Goal: Communication & Community: Answer question/provide support

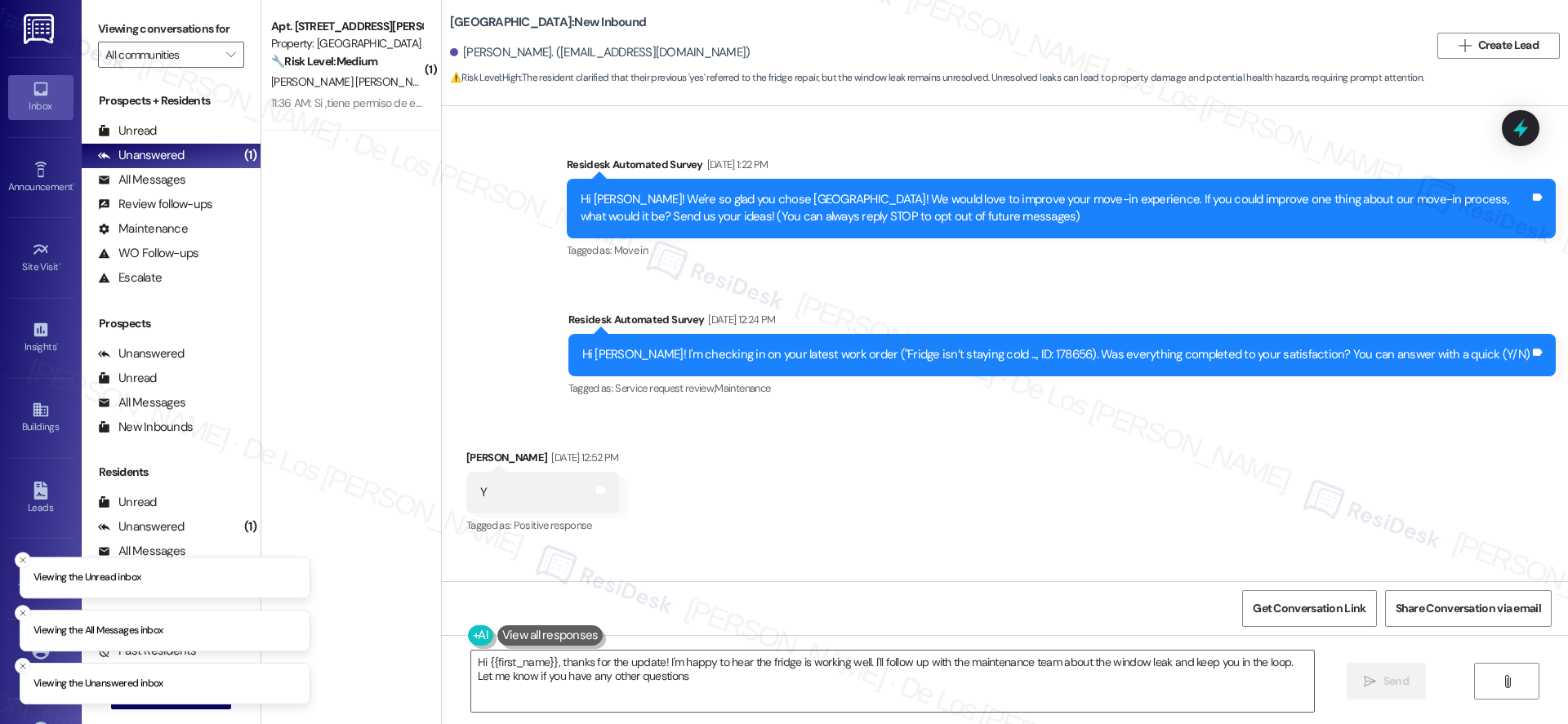
type textarea "Hi {{first_name}}, thanks for the update! I'm happy to hear the fridge is worki…"
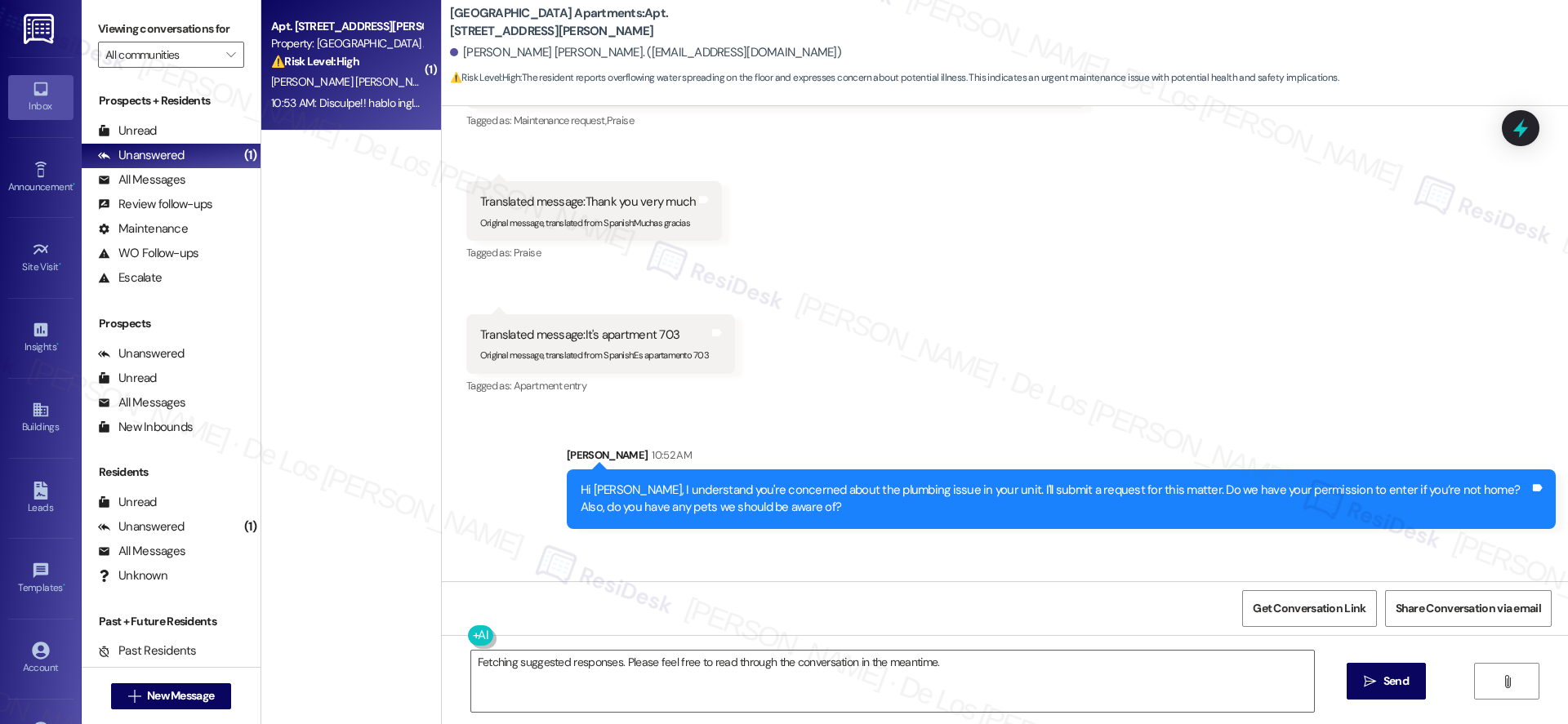
scroll to position [11272, 0]
click at [745, 480] on div "Hi [PERSON_NAME], I understand you're concerned about the plumbing issue in you…" at bounding box center [1055, 497] width 949 height 35
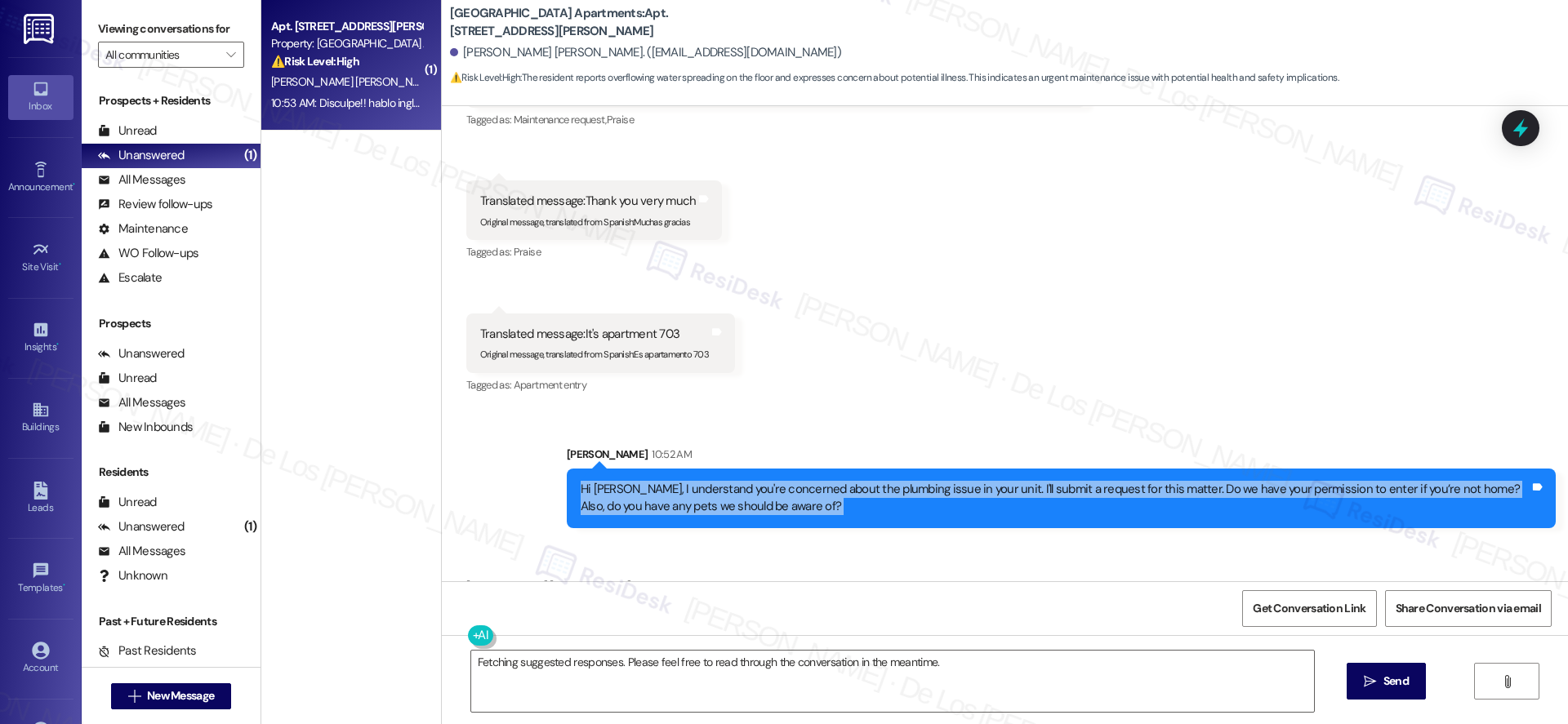
click at [745, 480] on div "Hi [PERSON_NAME], I understand you're concerned about the plumbing issue in you…" at bounding box center [1055, 497] width 949 height 35
copy div "Hi [PERSON_NAME], I understand you're concerned about the plumbing issue in you…"
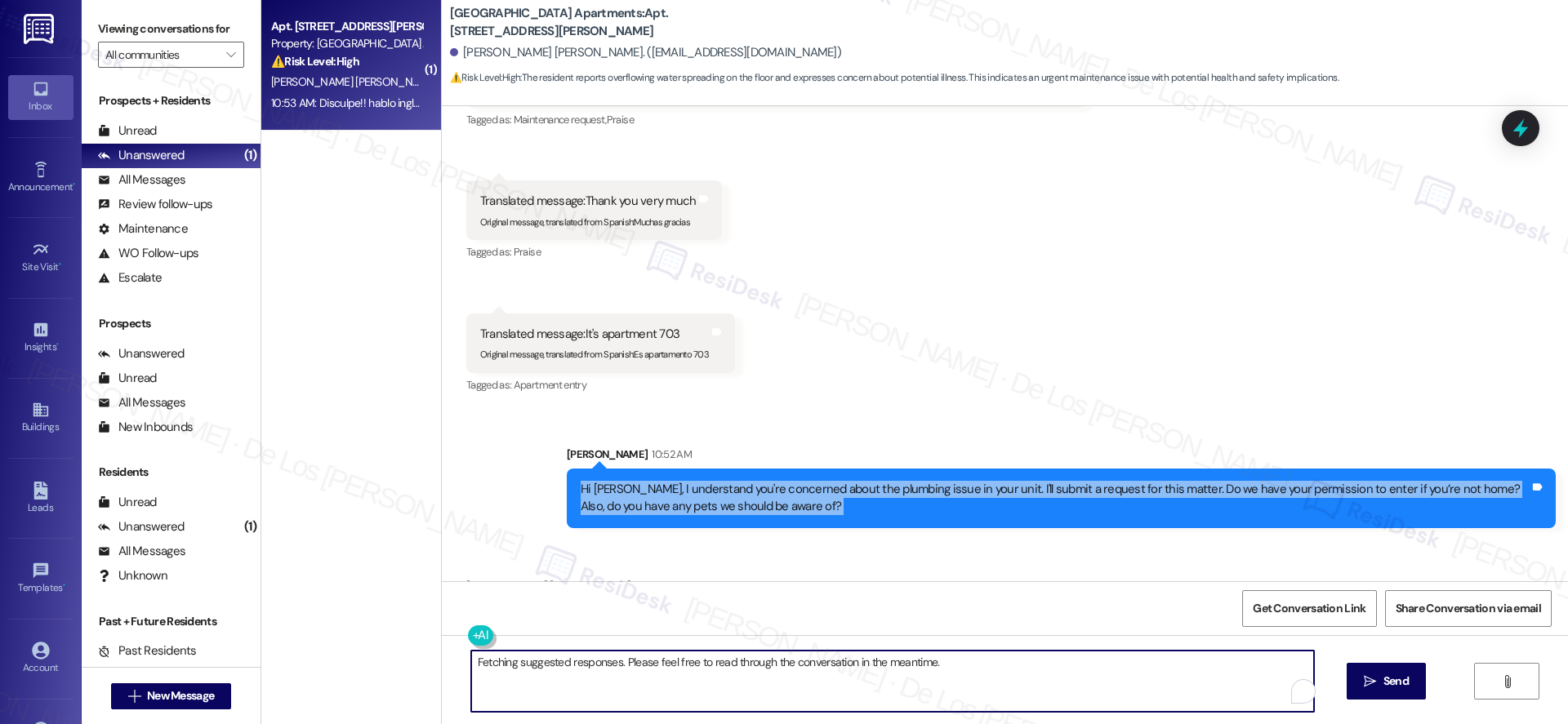
click at [668, 662] on textarea "Fetching suggested responses. Please feel free to read through the conversation…" at bounding box center [892, 680] width 843 height 61
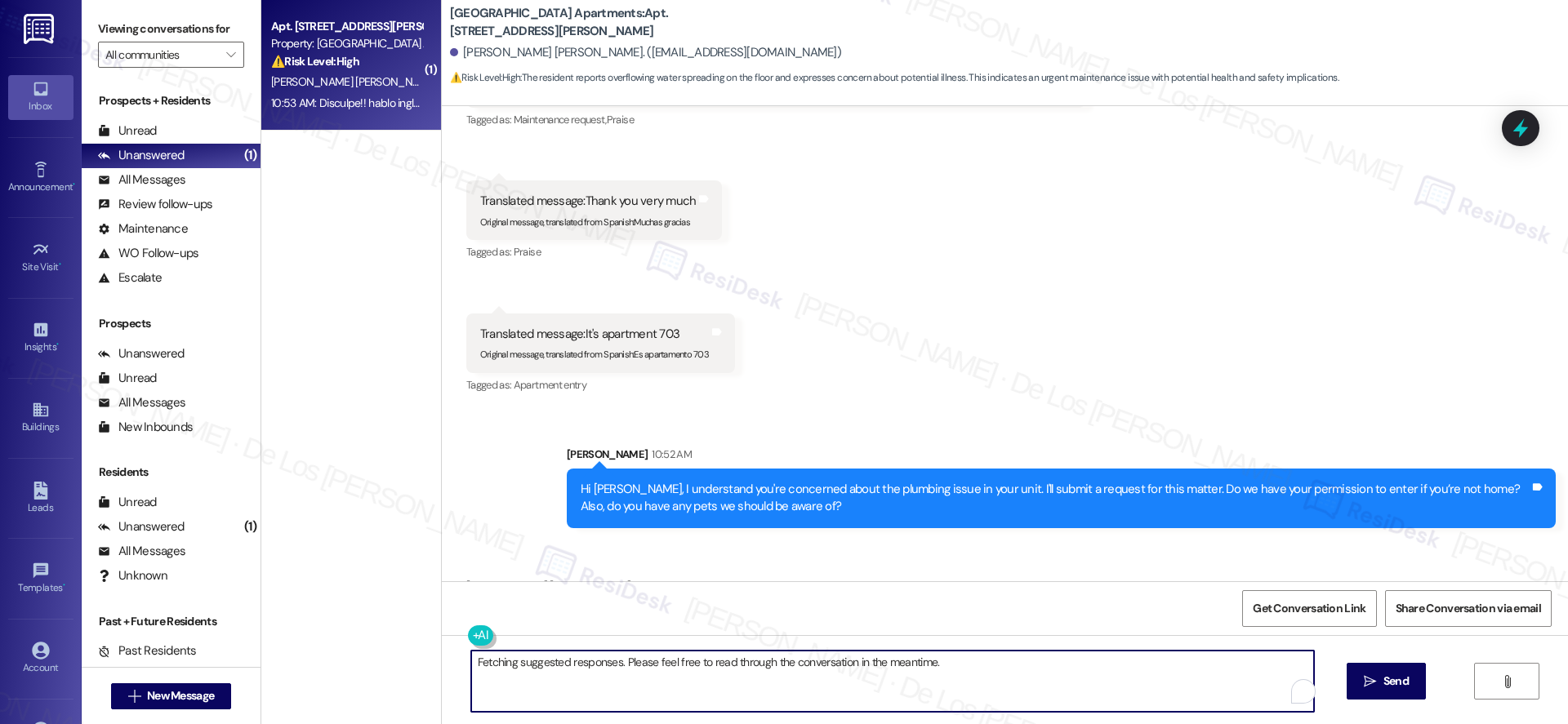
click at [668, 662] on textarea "Fetching suggested responses. Please feel free to read through the conversation…" at bounding box center [892, 680] width 843 height 61
click at [713, 558] on div "Received via SMS [PERSON_NAME] [PERSON_NAME] 10:53 AM Disculpe!! hablo ingles T…" at bounding box center [1004, 597] width 1126 height 114
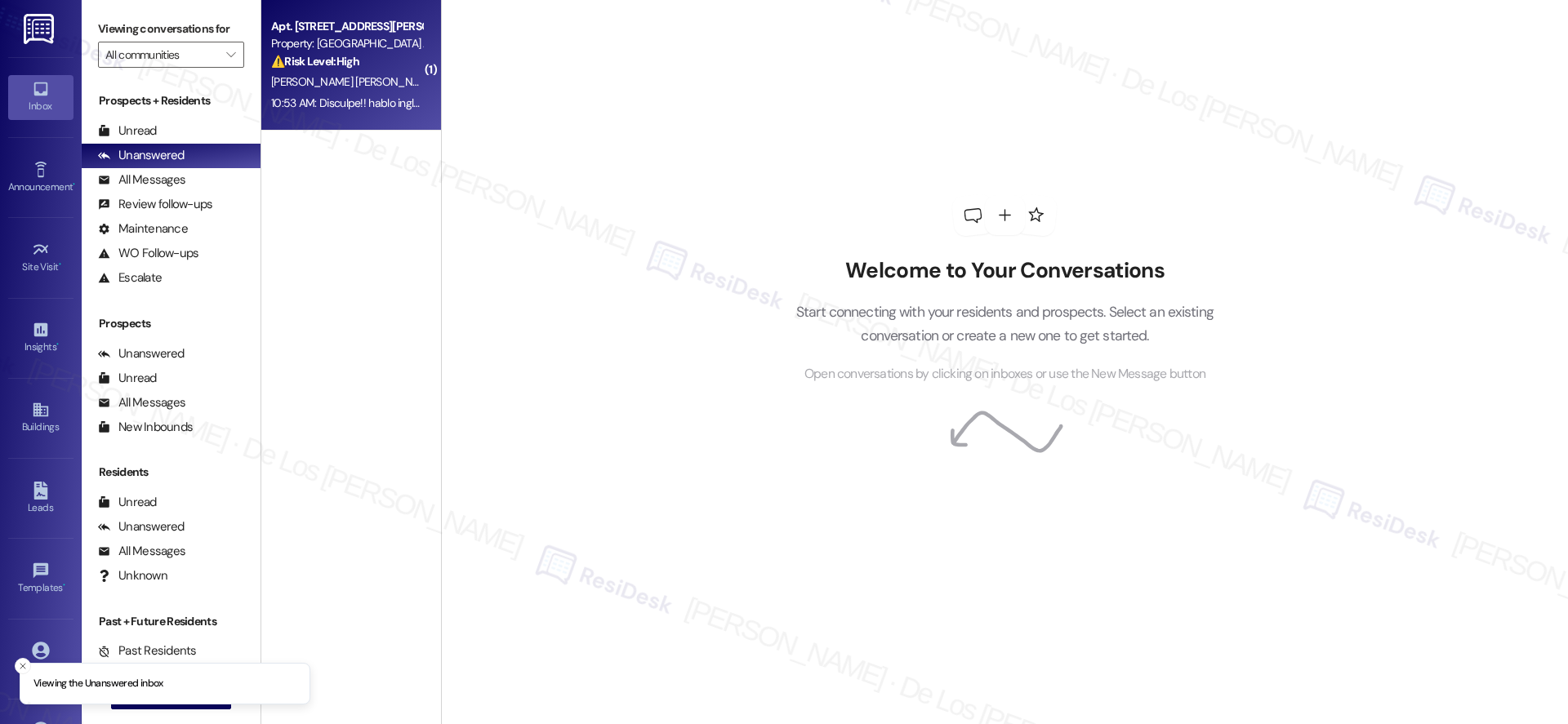
click at [357, 60] on div "⚠️ Risk Level: High The resident is concerned about getting sick and requests a…" at bounding box center [347, 61] width 151 height 17
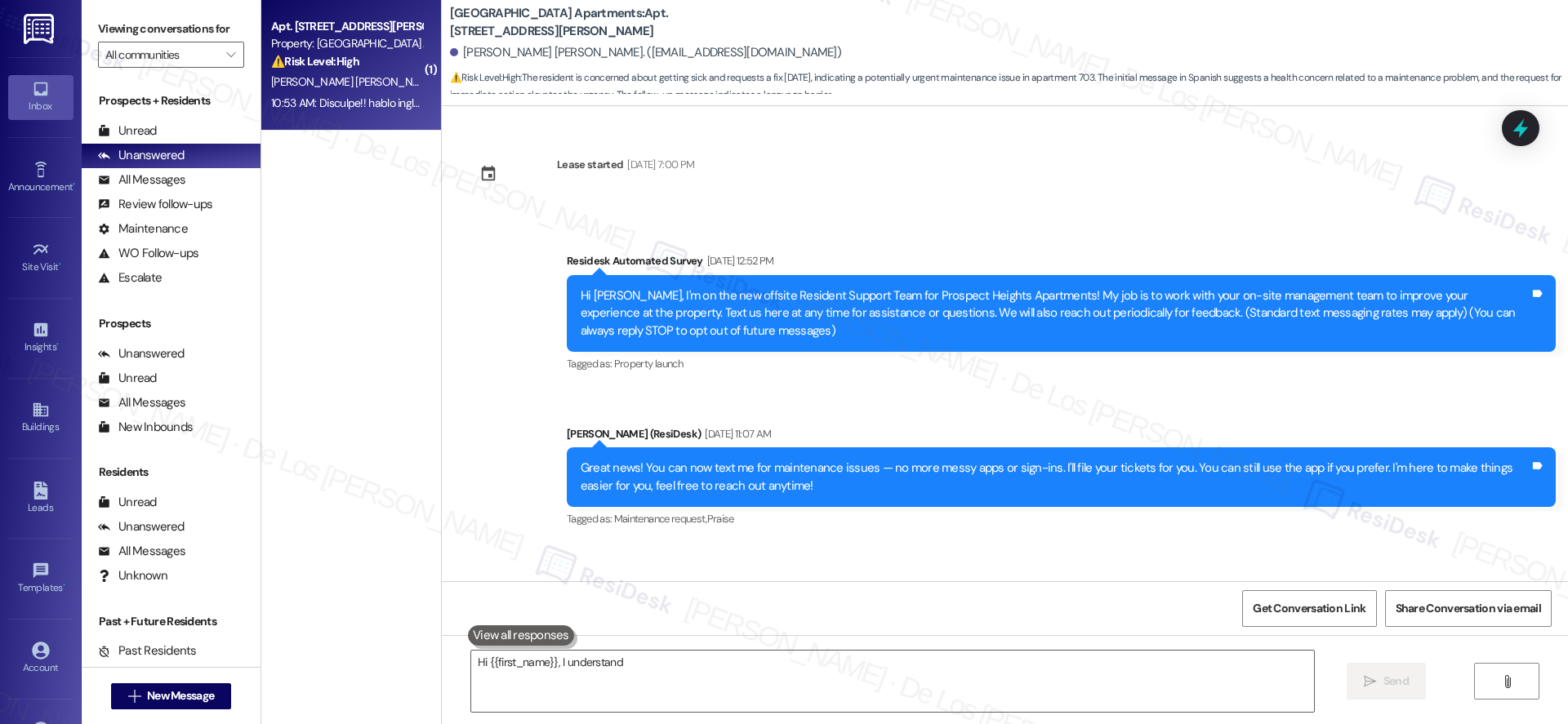
scroll to position [11296, 0]
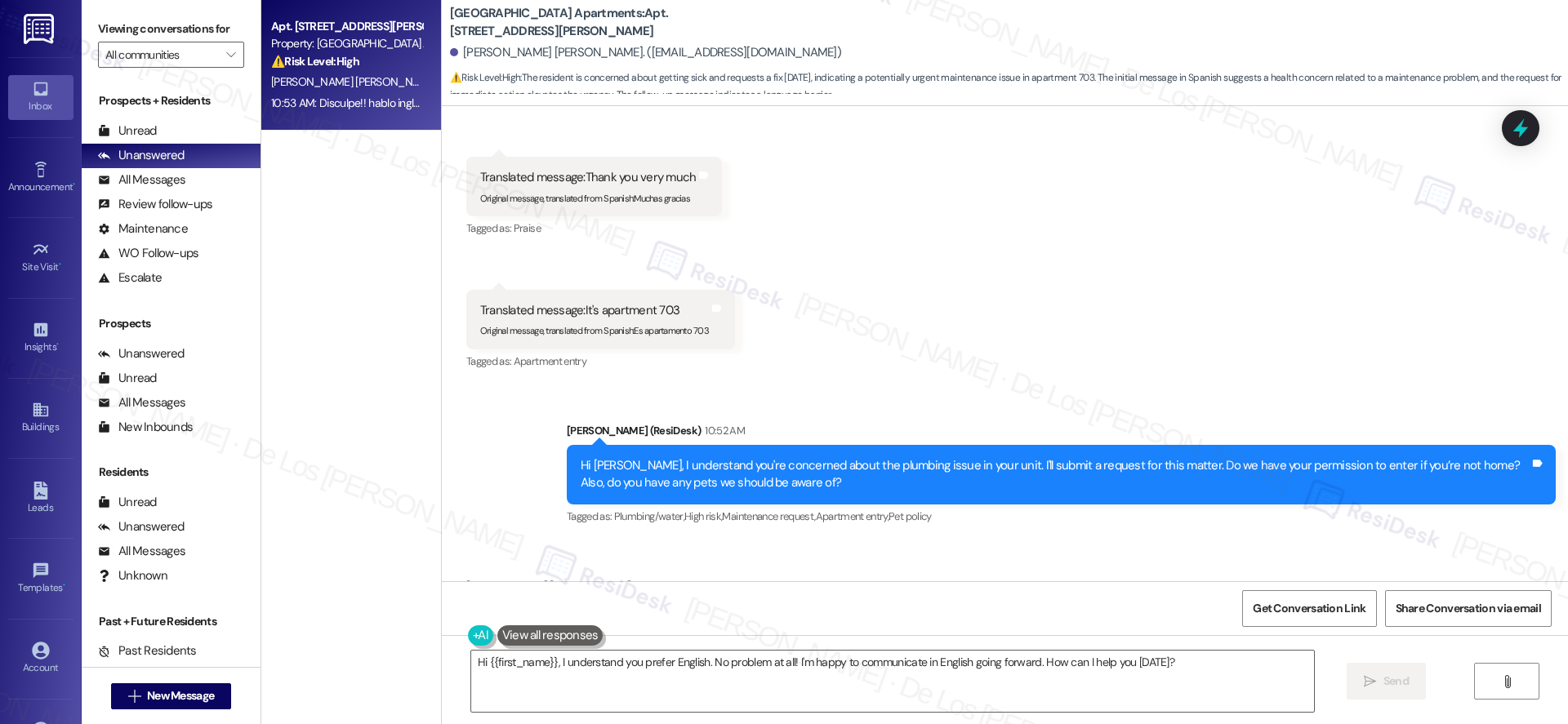
click at [749, 457] on div "Hi [PERSON_NAME], I understand you're concerned about the plumbing issue in you…" at bounding box center [1055, 474] width 949 height 35
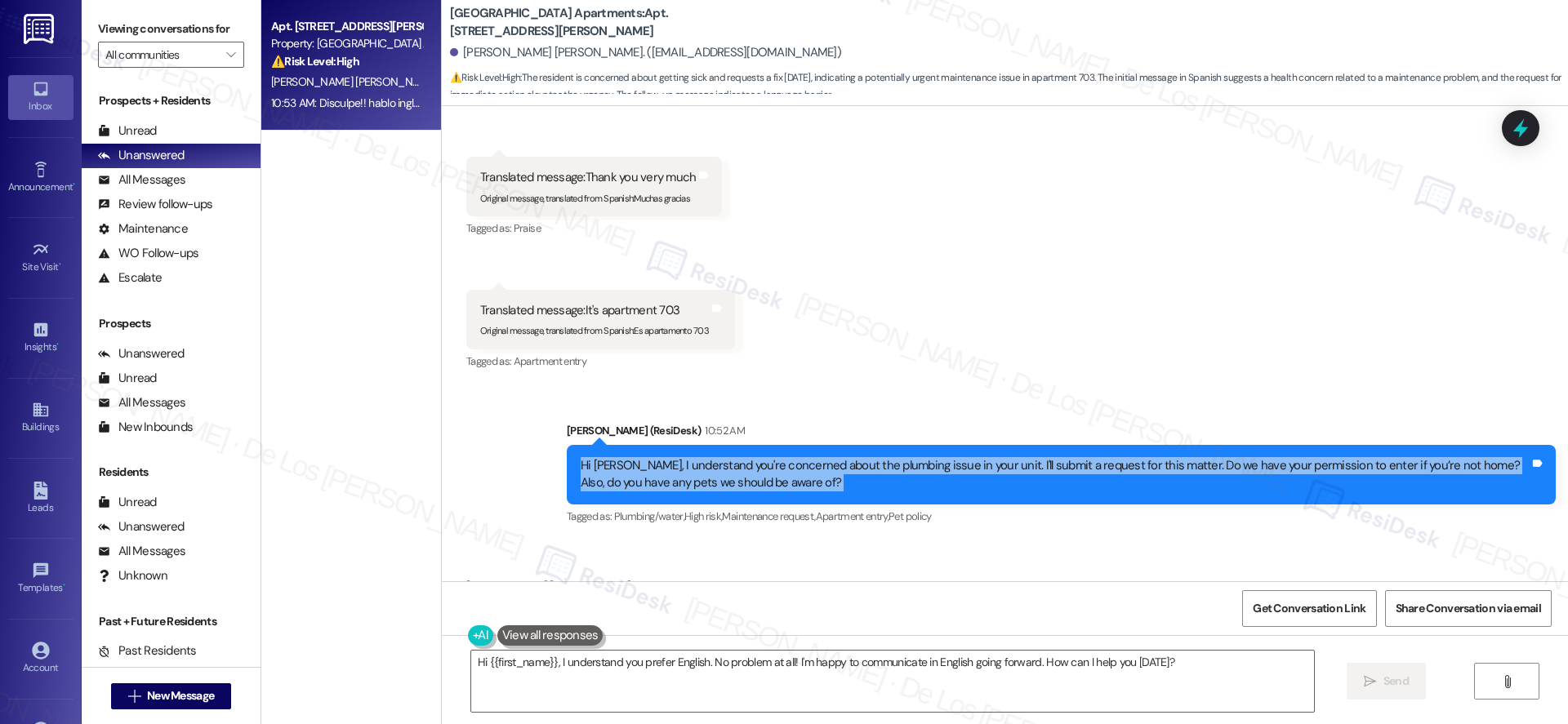
click at [749, 457] on div "Hi [PERSON_NAME], I understand you're concerned about the plumbing issue in you…" at bounding box center [1055, 474] width 949 height 35
copy div "Hi Albina Adelaida, I understand you're concerned about the plumbing issue in y…"
click at [712, 668] on textarea "Hi {{first_name}}, I understand you prefer English. No problem at all! I'm happ…" at bounding box center [892, 680] width 843 height 61
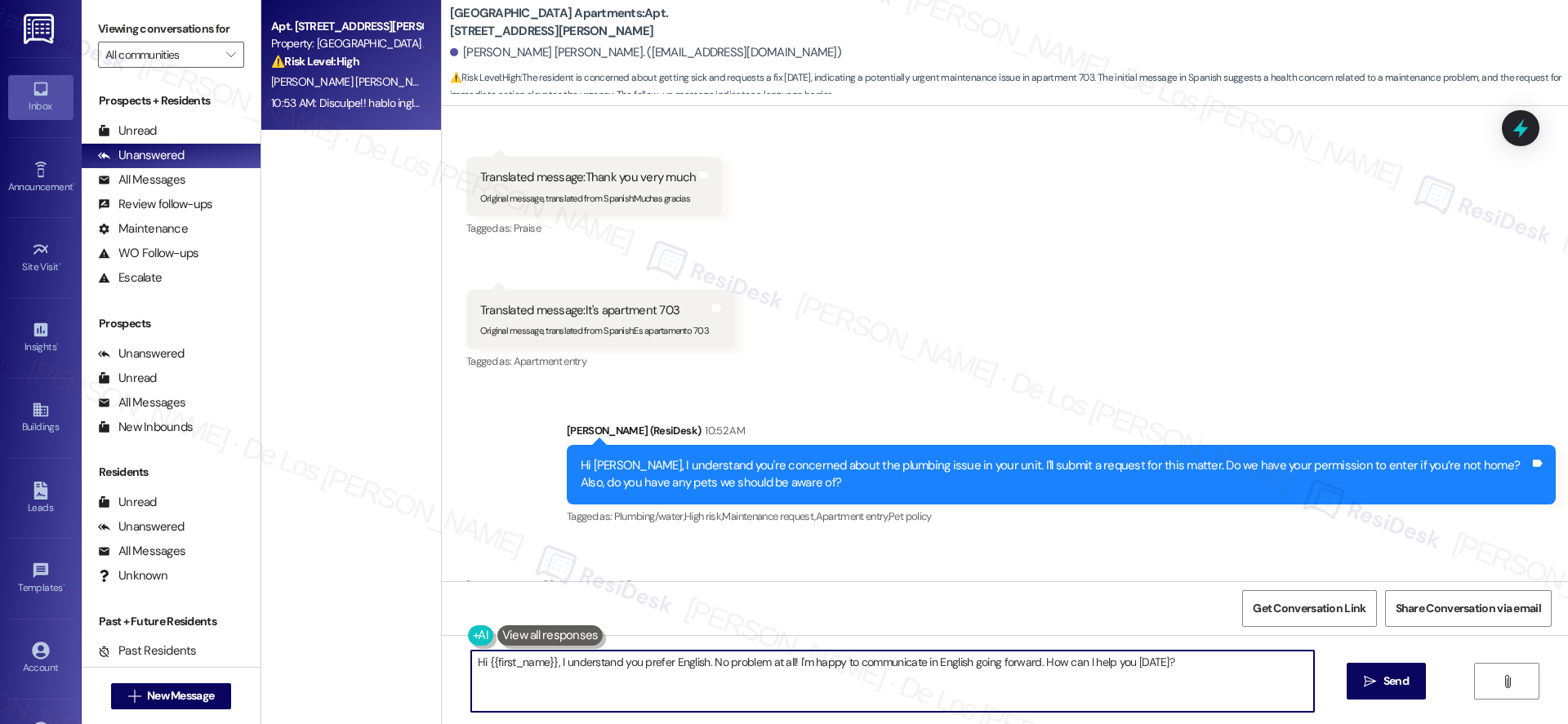
click at [712, 668] on textarea "Hi {{first_name}}, I understand you prefer English. No problem at all! I'm happ…" at bounding box center [892, 680] width 843 height 61
paste textarea "Albina Adelaida, I understand you're concerned about the plumbing issue in your…"
type textarea "Hi [PERSON_NAME], I understand you're concerned about the plumbing issue in you…"
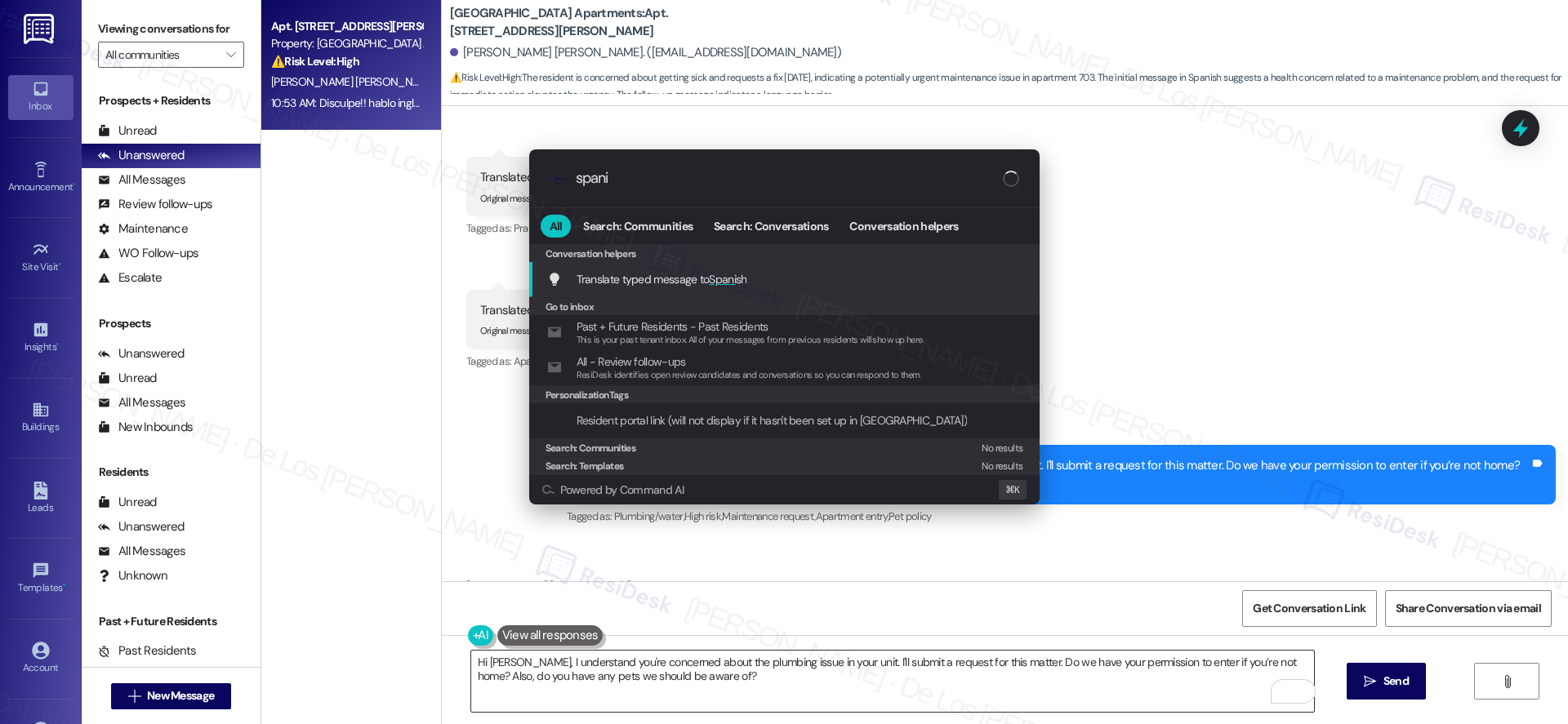
type input "spanis"
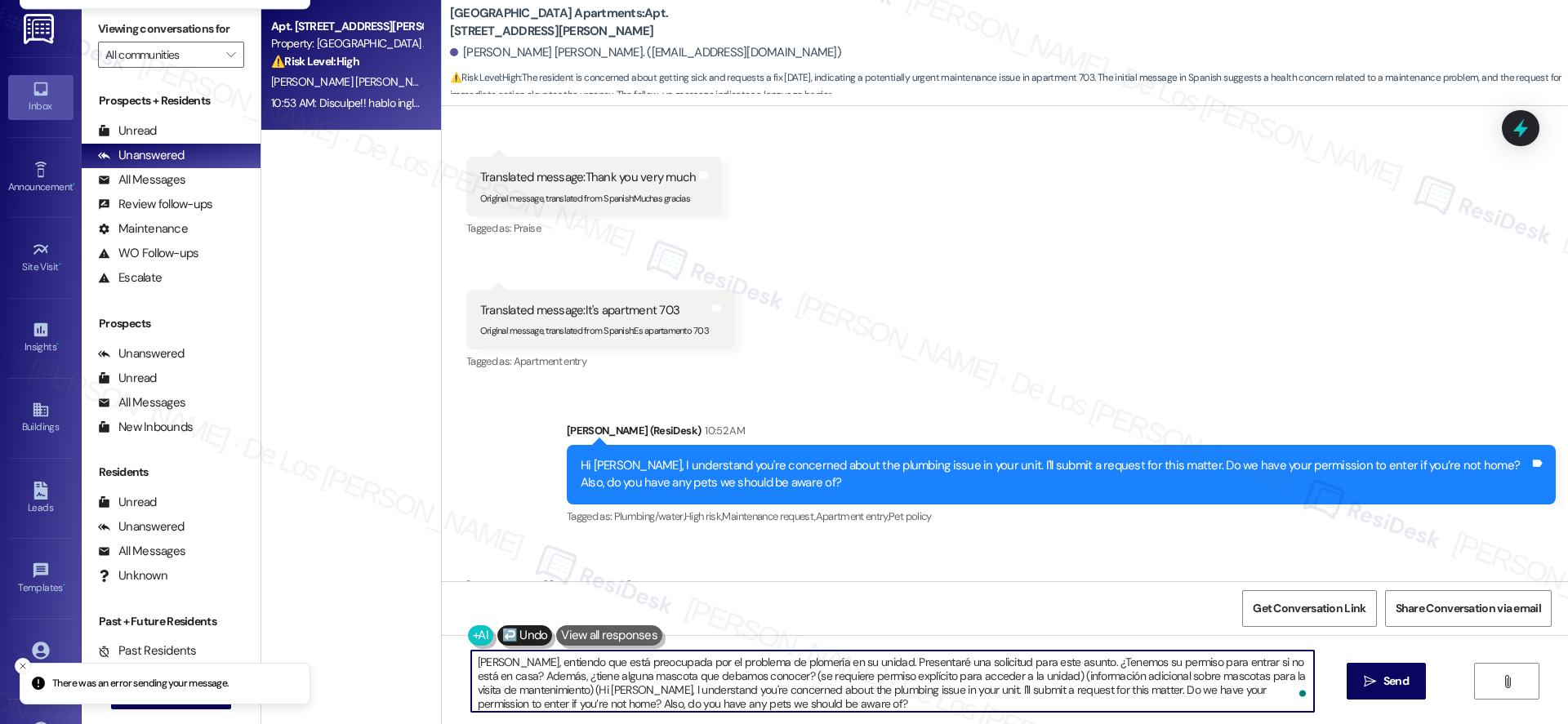
type textarea "Hola Albina Adelaida, entiendo que está preocupada por el problema de plomería …"
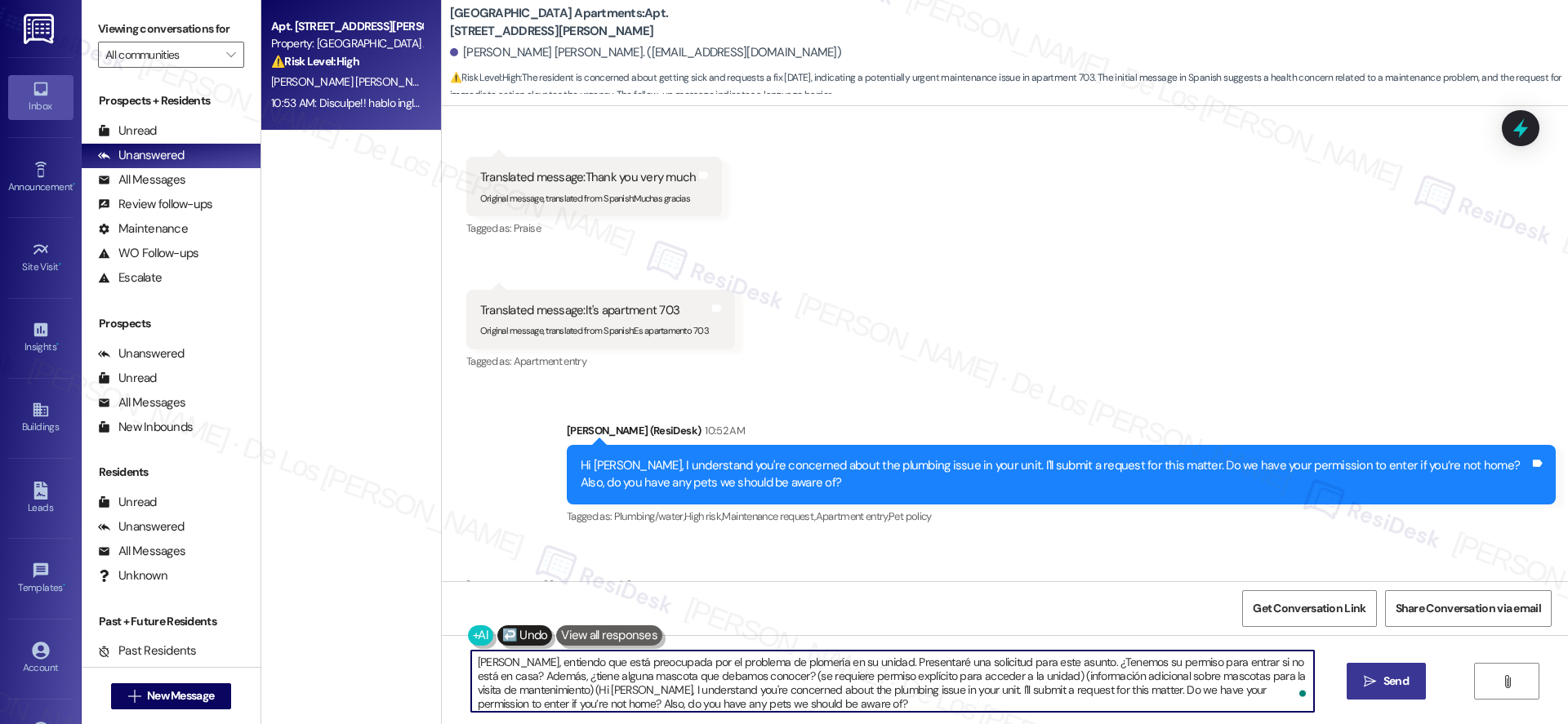
click at [1389, 671] on button " Send" at bounding box center [1386, 680] width 79 height 36
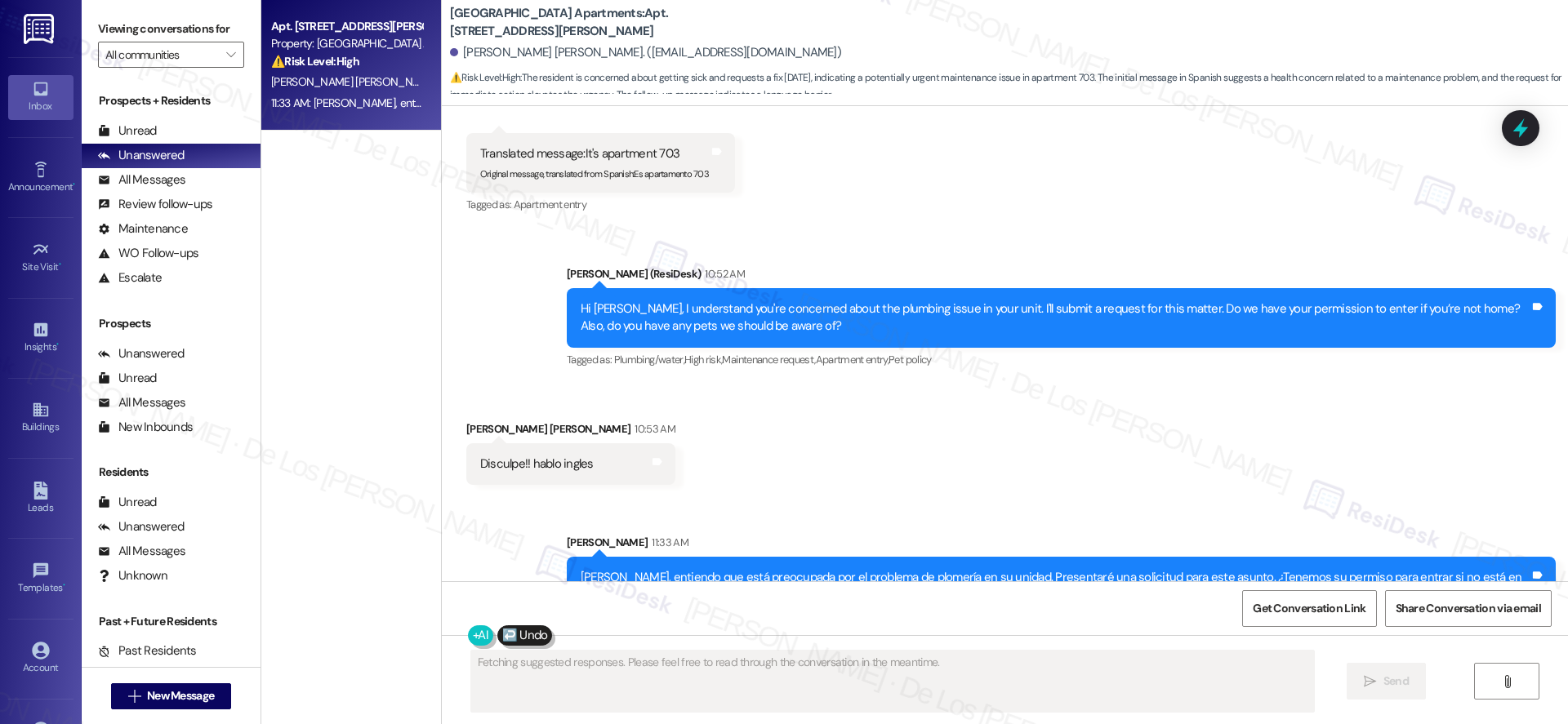
scroll to position [11480, 0]
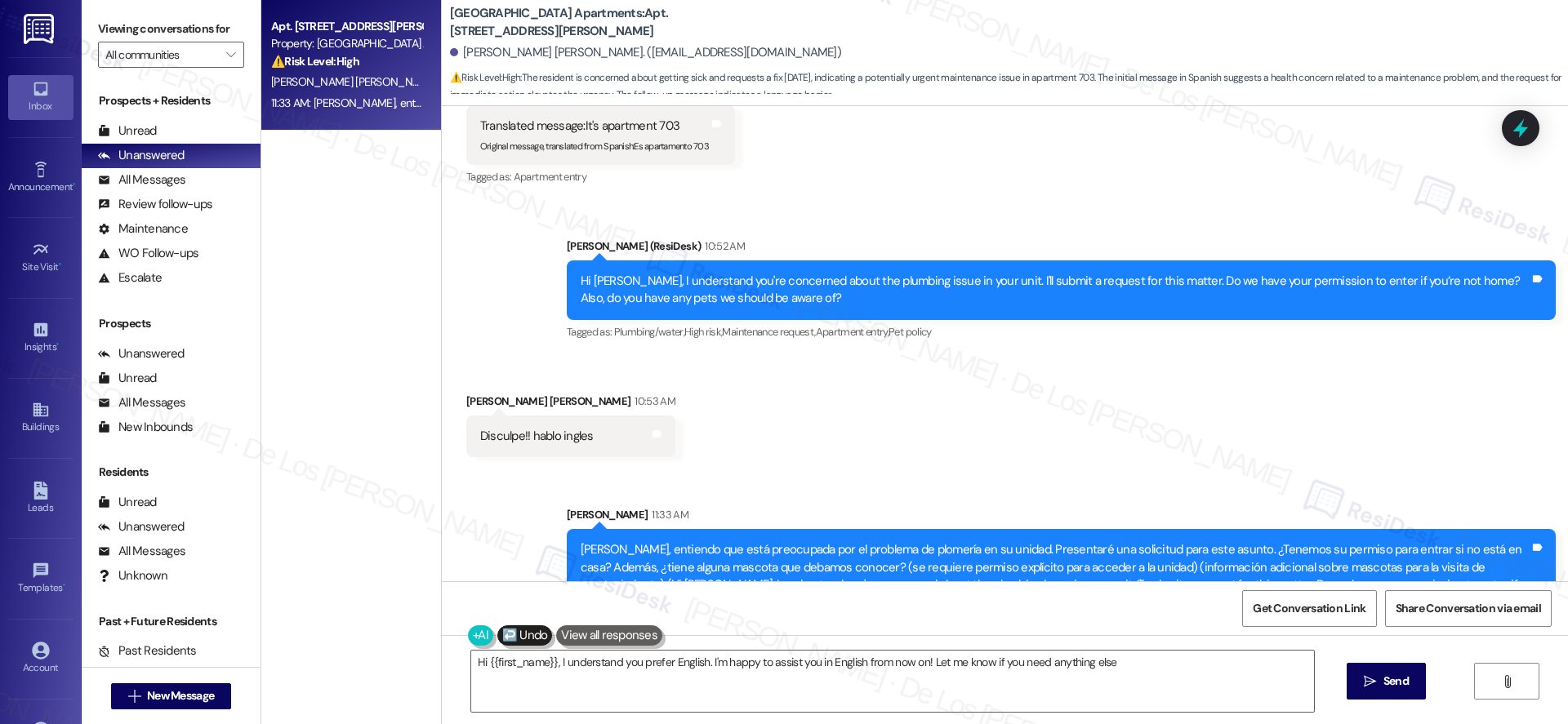
type textarea "Hi {{first_name}}, I understand you prefer English. I'm happy to assist you in …"
